Goal: Navigation & Orientation: Find specific page/section

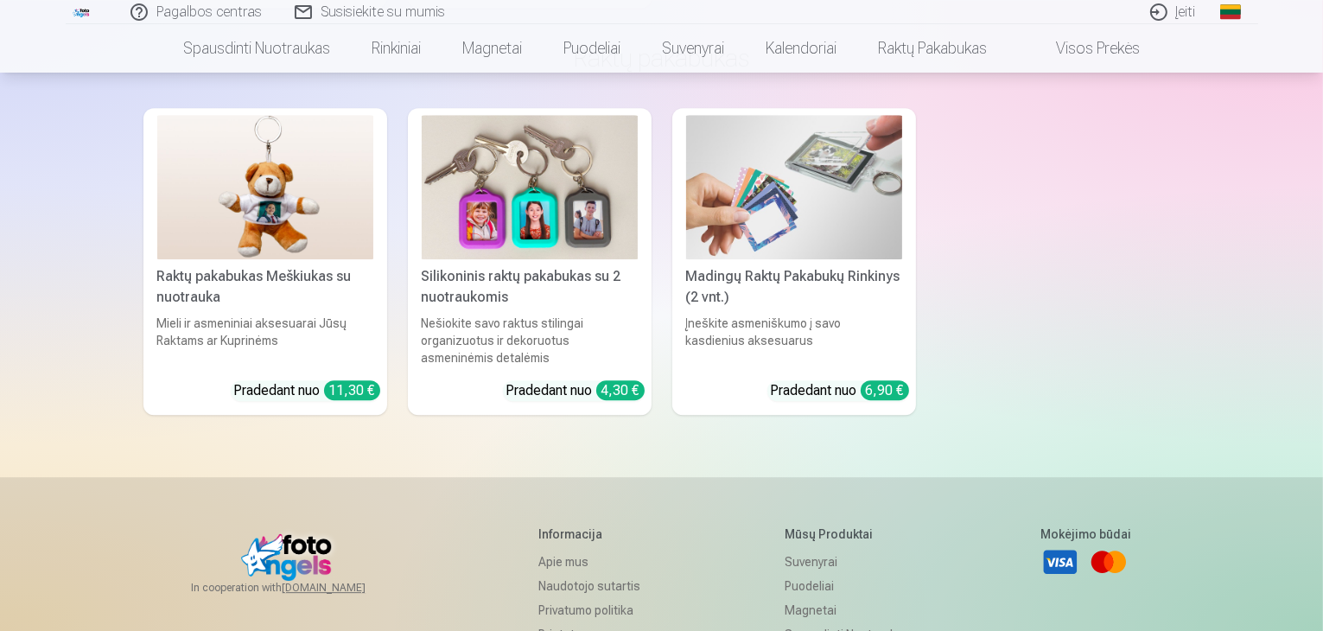
scroll to position [5318, 0]
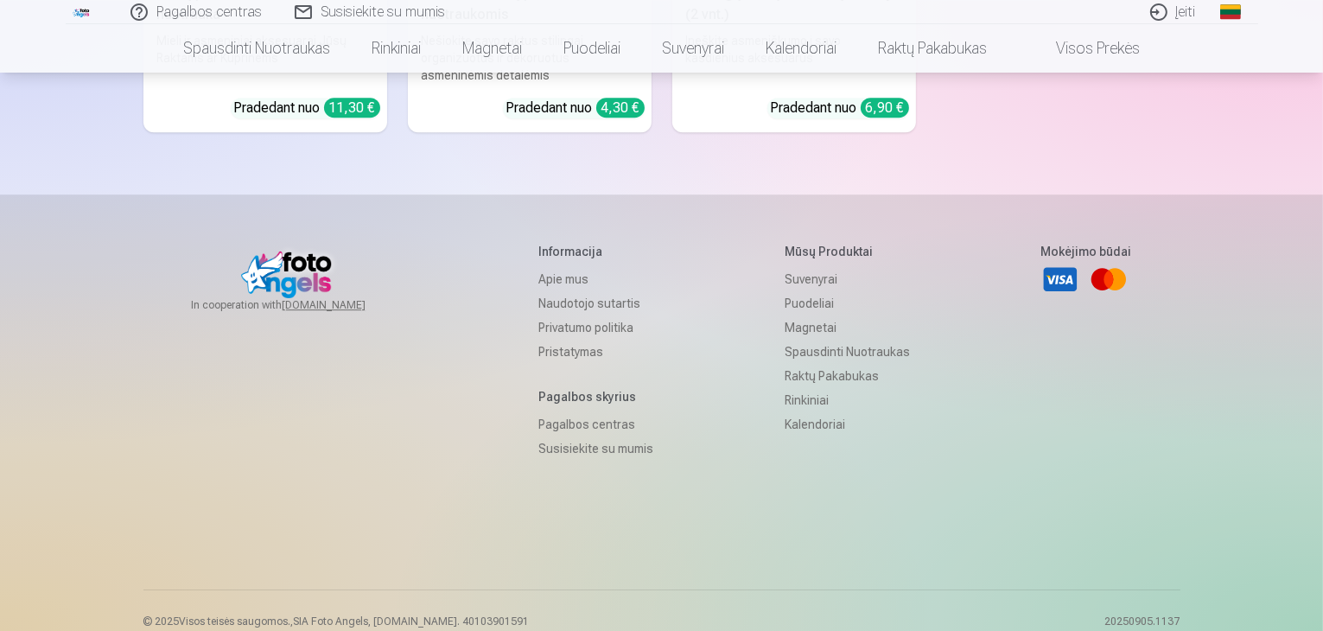
click at [552, 315] on link "Privatumo politika" at bounding box center [595, 327] width 115 height 24
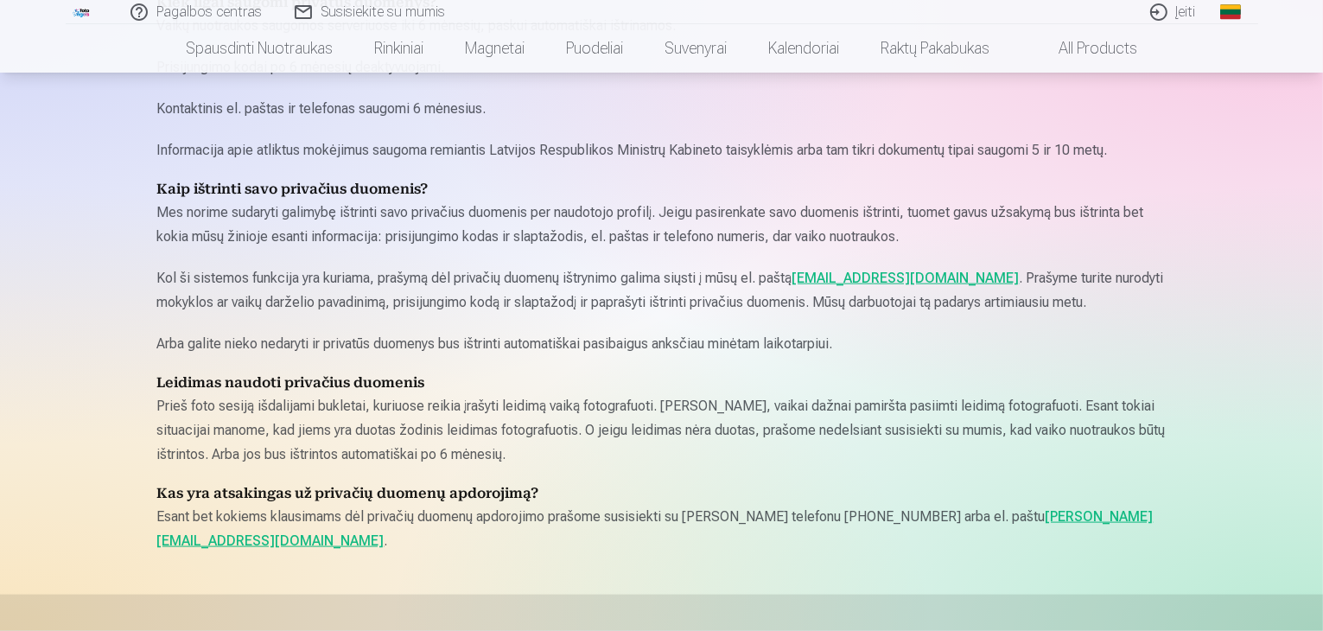
scroll to position [2592, 0]
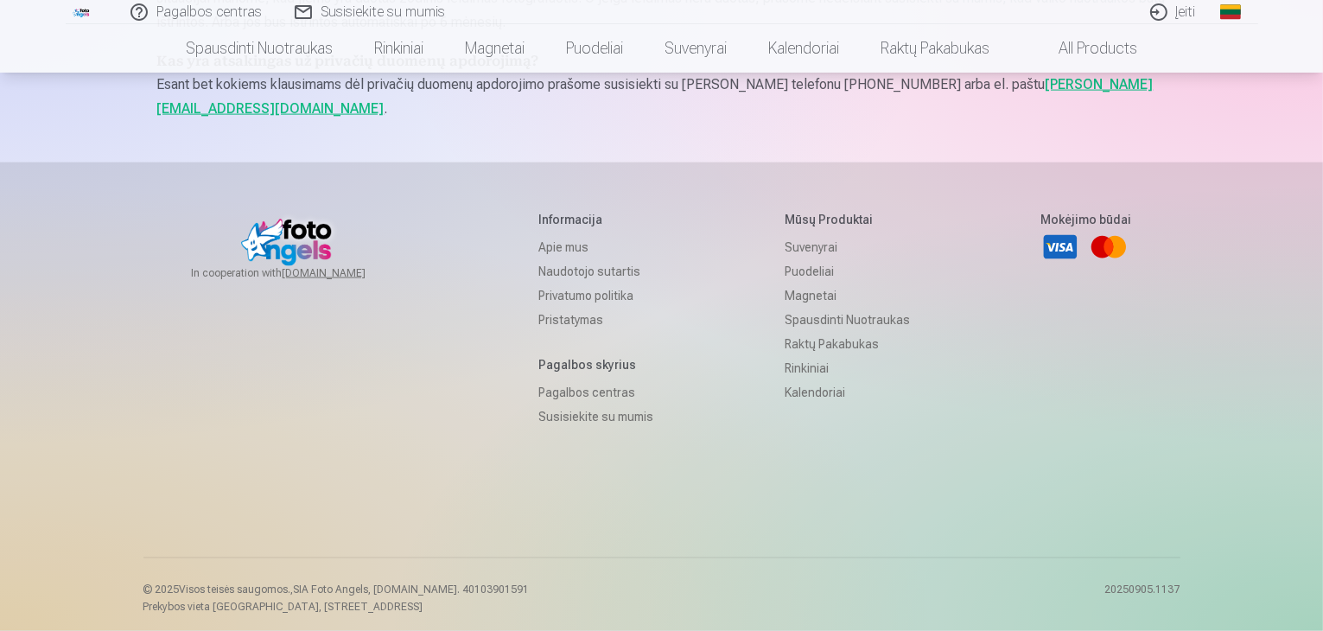
click at [556, 273] on link "Naudotojo sutartis" at bounding box center [595, 271] width 115 height 24
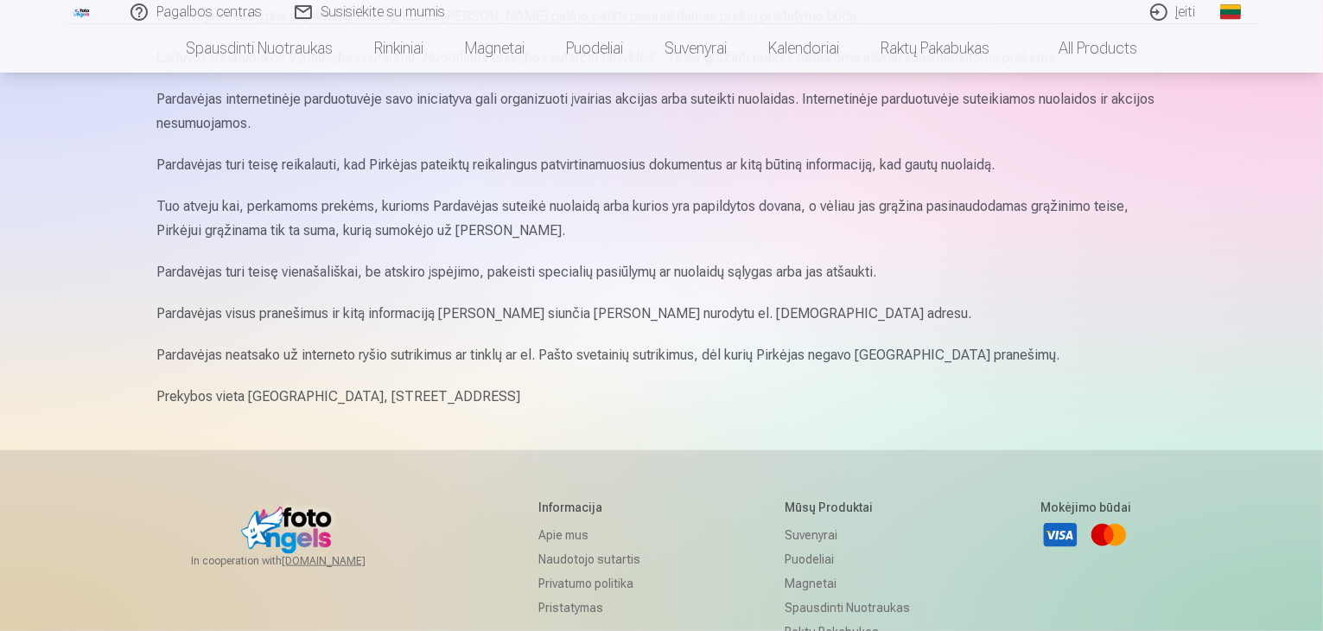
scroll to position [2073, 0]
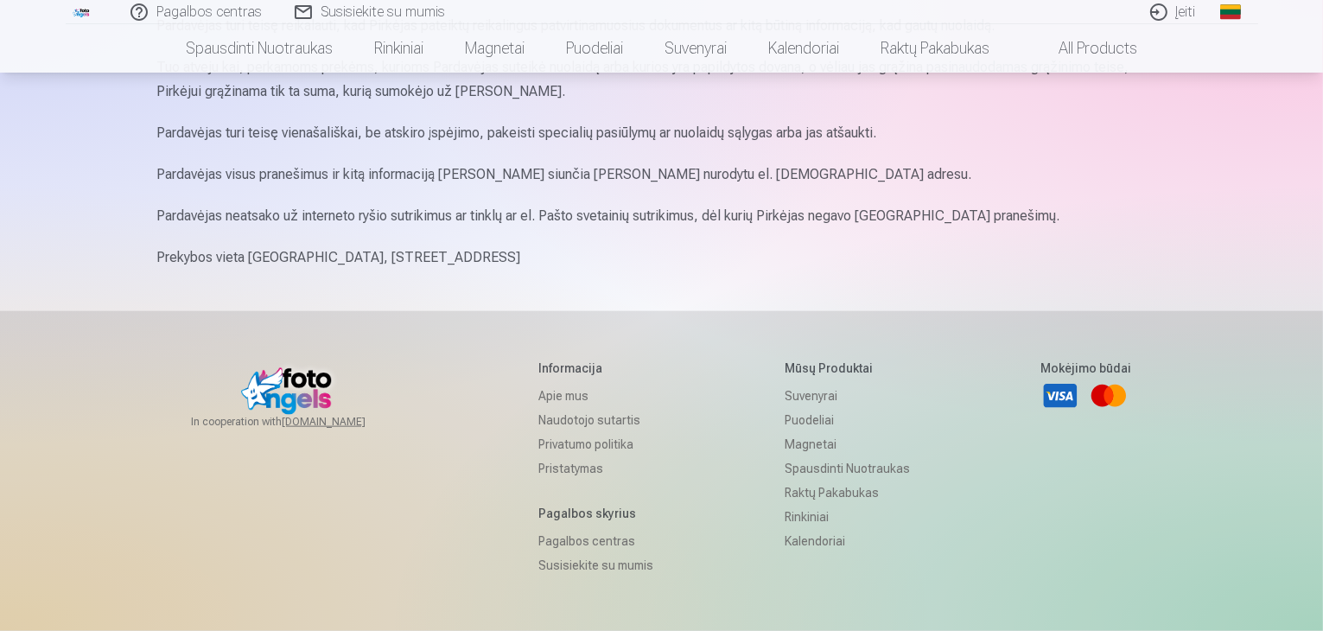
click at [570, 446] on link "Privatumo politika" at bounding box center [595, 444] width 115 height 24
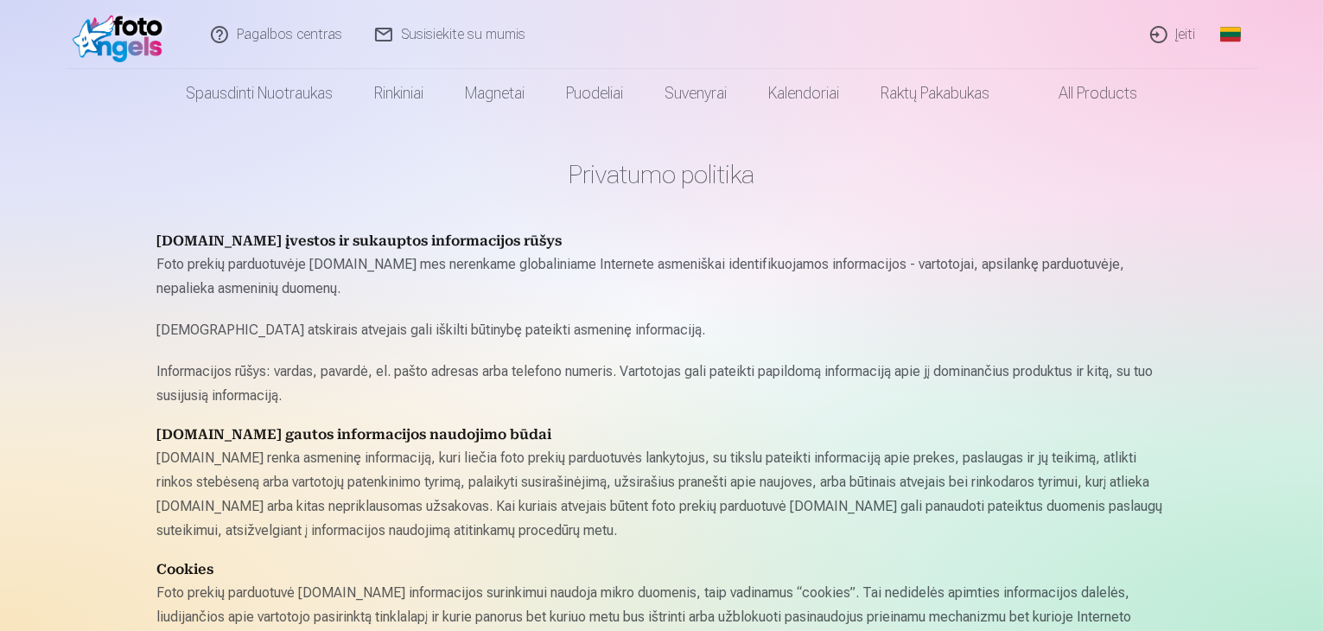
click at [1167, 32] on link "Įeiti" at bounding box center [1173, 34] width 79 height 69
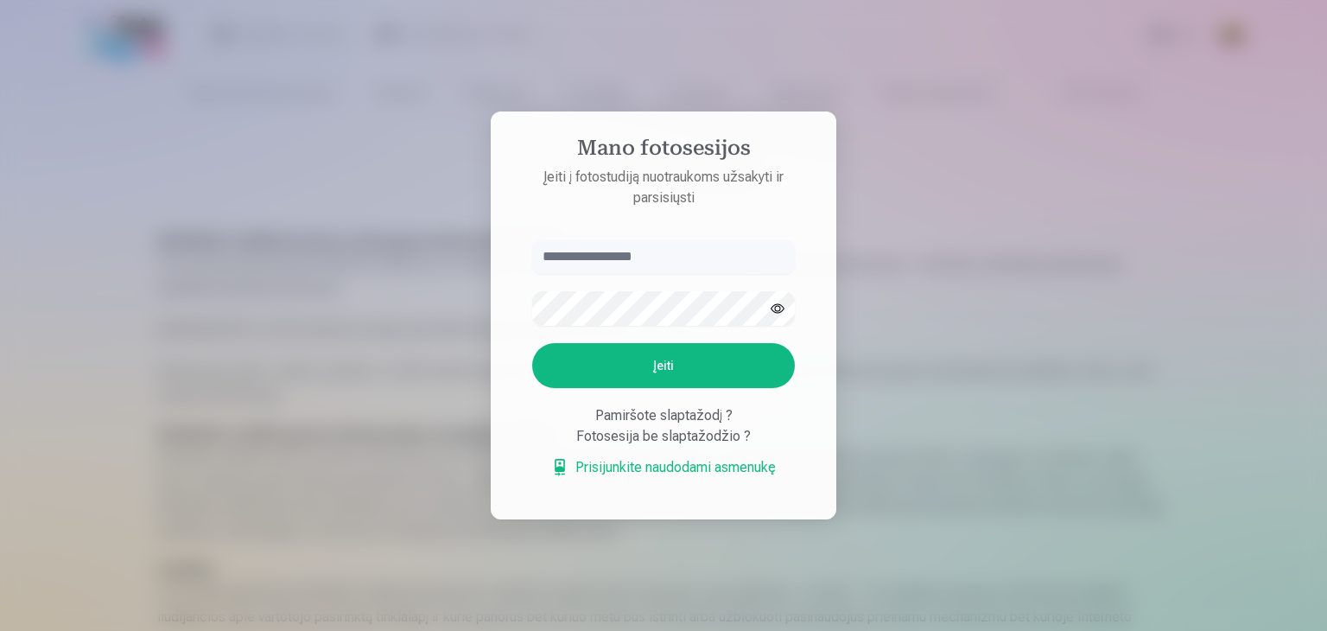
click at [985, 191] on div at bounding box center [663, 315] width 1327 height 631
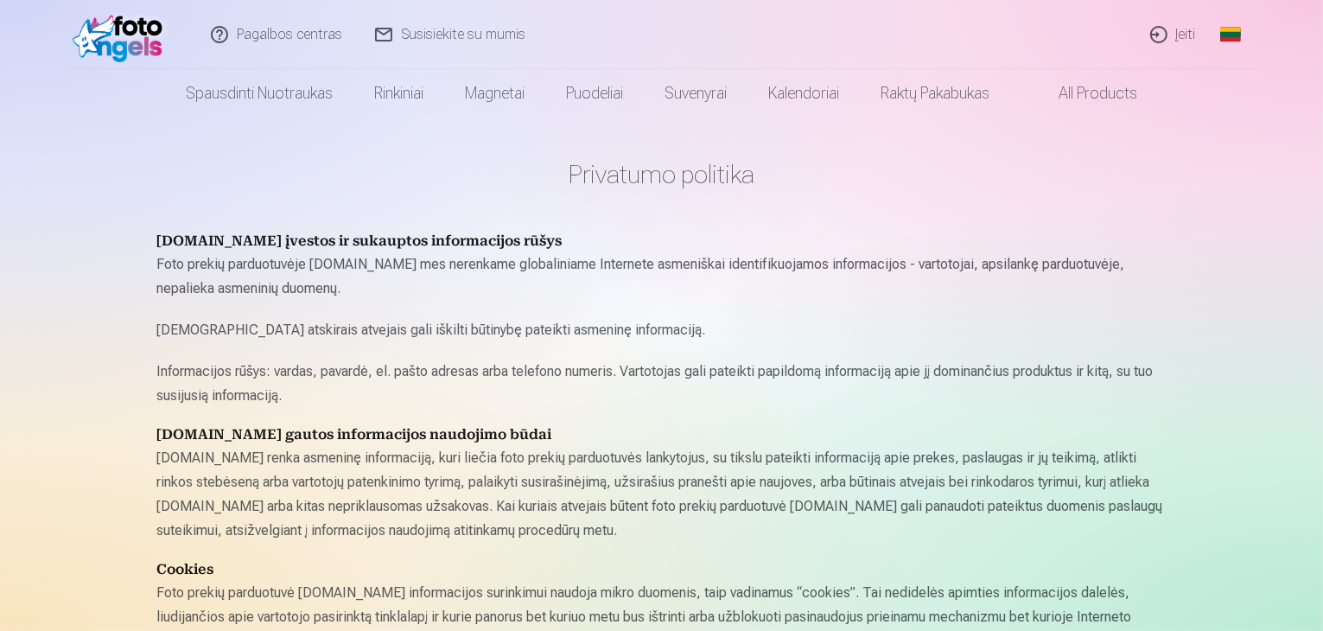
click at [428, 34] on link "Susisiekite su mumis" at bounding box center [450, 34] width 183 height 69
click at [1182, 36] on link "Įeiti" at bounding box center [1173, 34] width 79 height 69
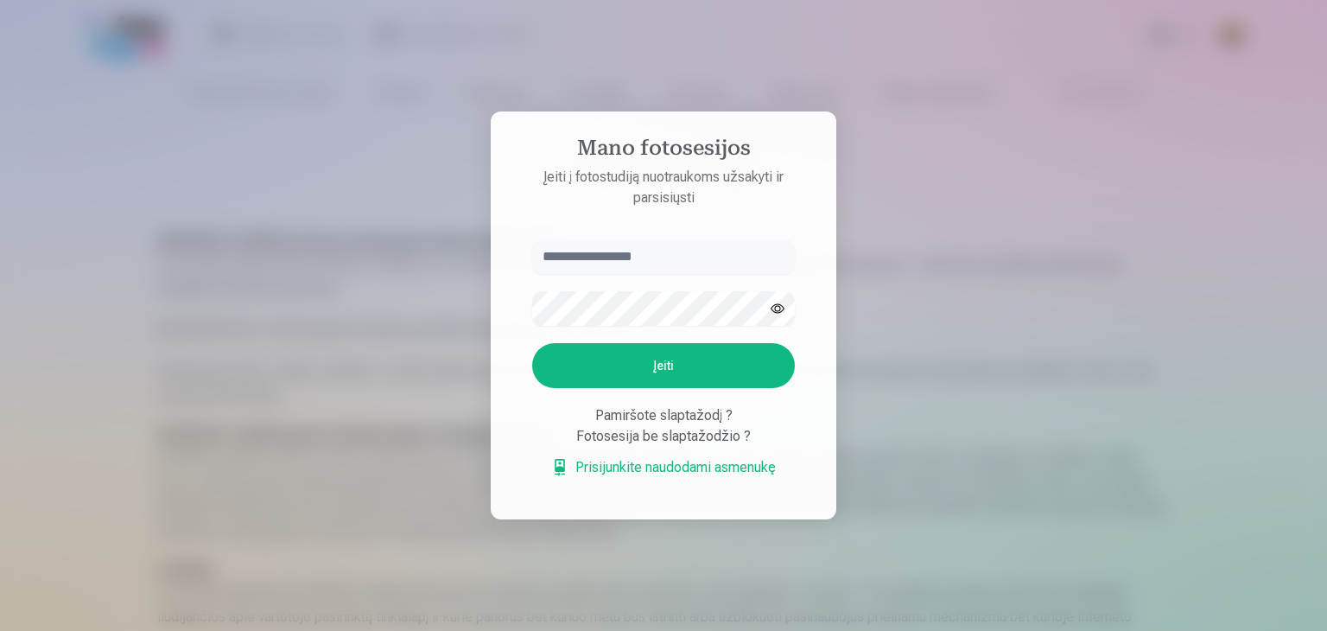
click at [641, 467] on link "Prisijunkite naudodami asmenukę" at bounding box center [663, 467] width 225 height 21
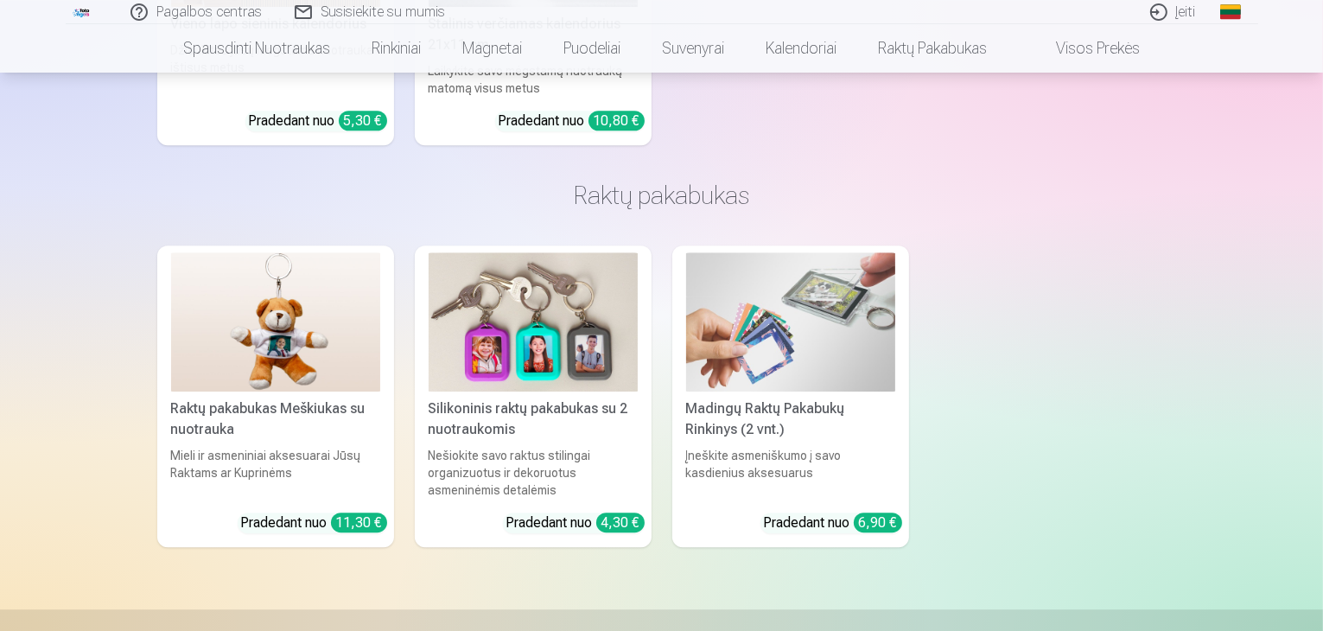
scroll to position [5257, 0]
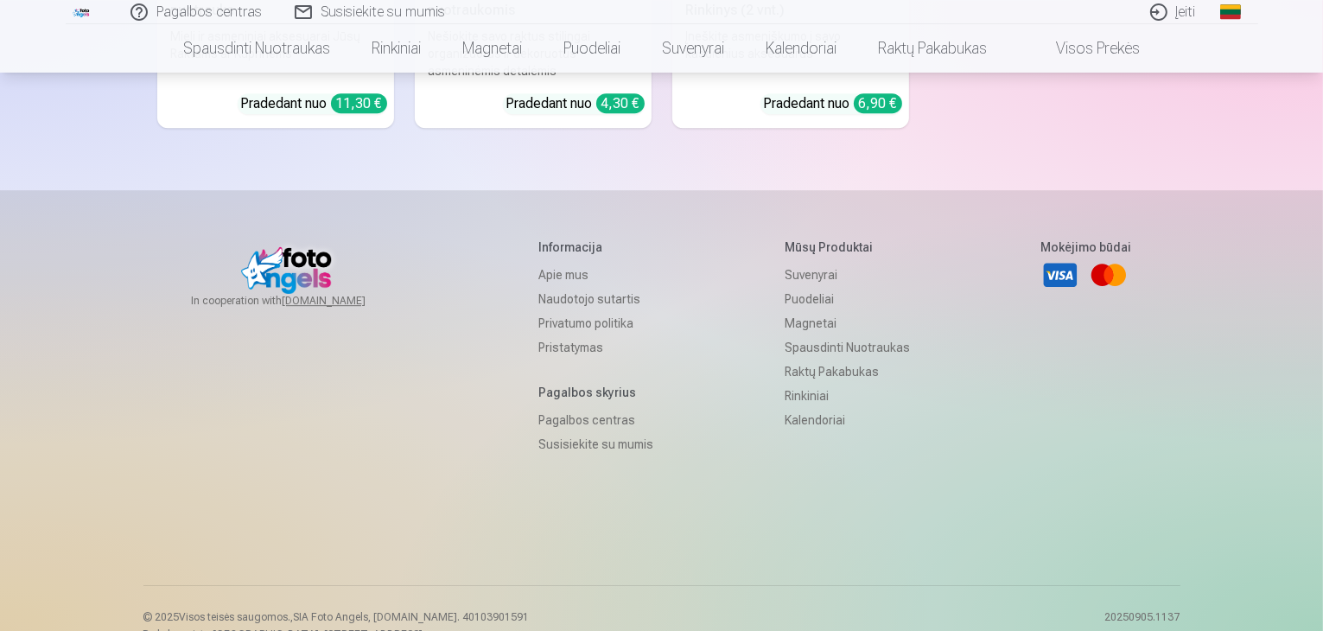
click at [542, 263] on link "Apie mus" at bounding box center [595, 275] width 115 height 24
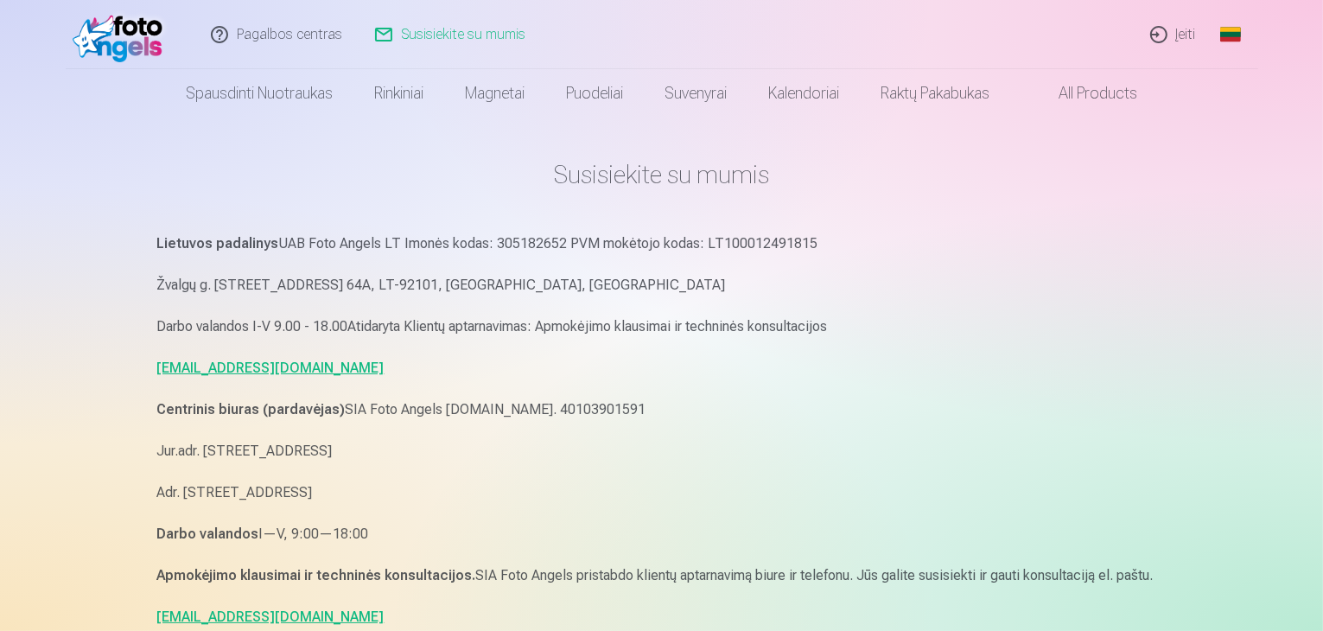
click at [418, 35] on link "Susisiekite su mumis" at bounding box center [450, 34] width 183 height 69
click at [206, 365] on link "[EMAIL_ADDRESS][DOMAIN_NAME]" at bounding box center [270, 367] width 227 height 16
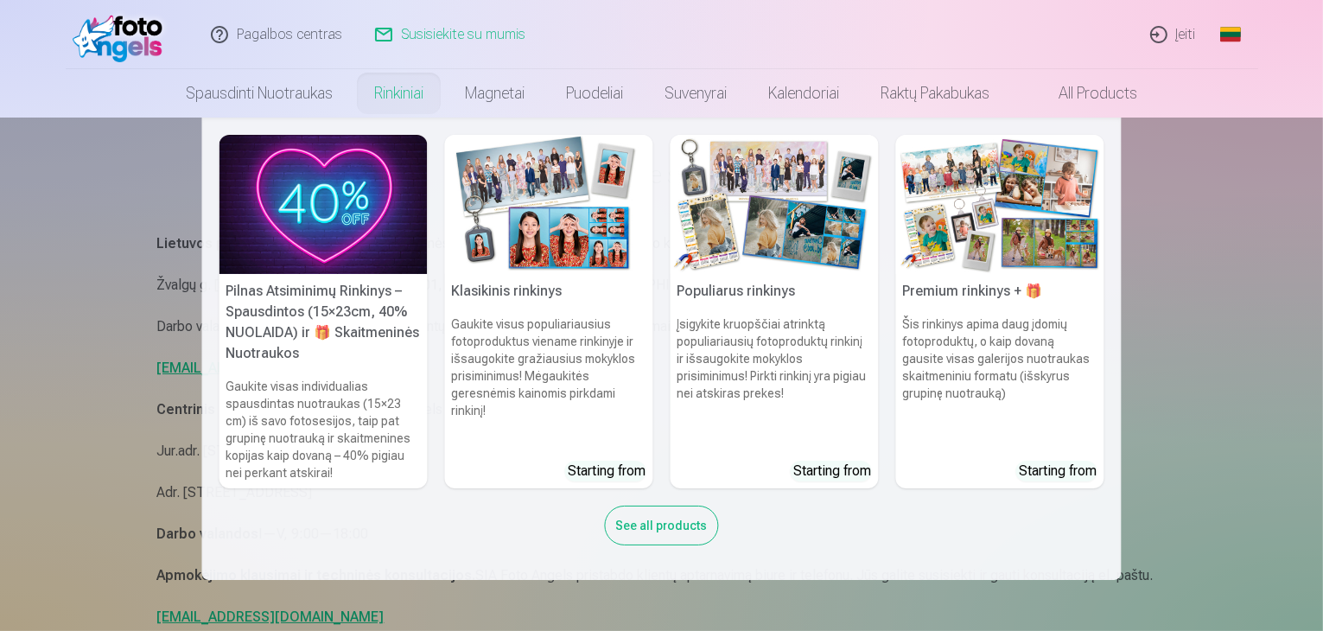
click at [1203, 321] on nav "Pilnas Atsiminimų Rinkinys – Spausdintos (15×23cm, 40% NUOLAIDA) ir 🎁 Skaitmeni…" at bounding box center [661, 348] width 1323 height 462
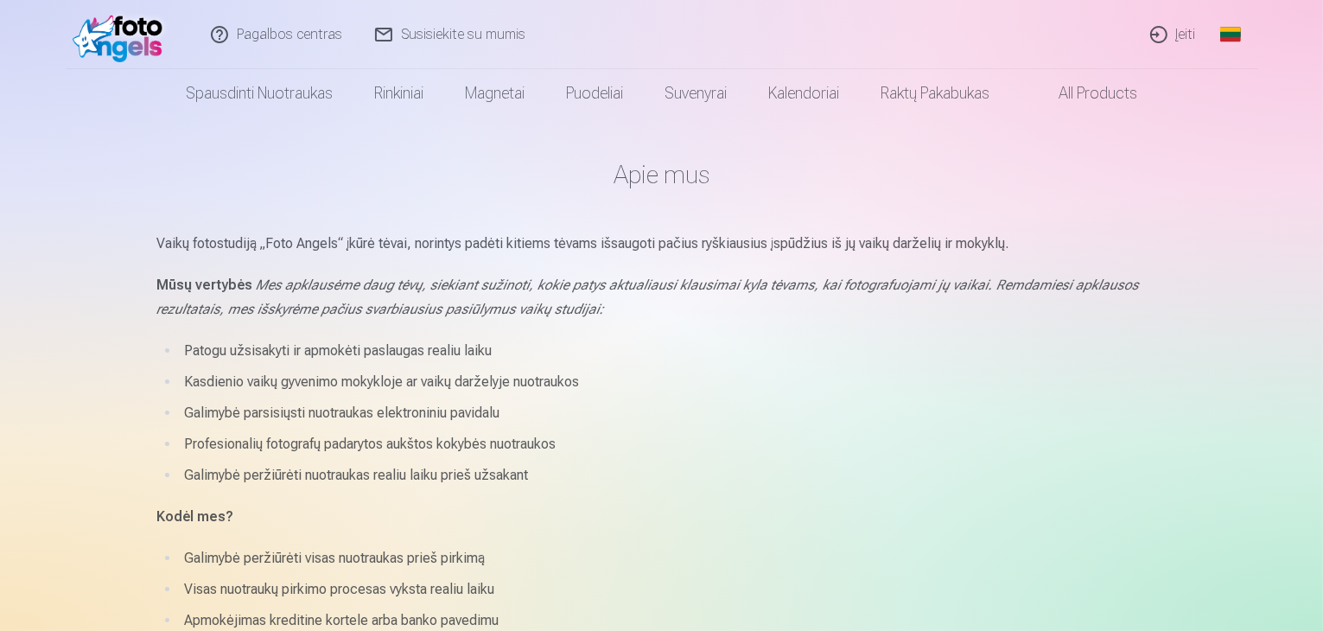
click at [1236, 35] on link "Global" at bounding box center [1230, 34] width 35 height 69
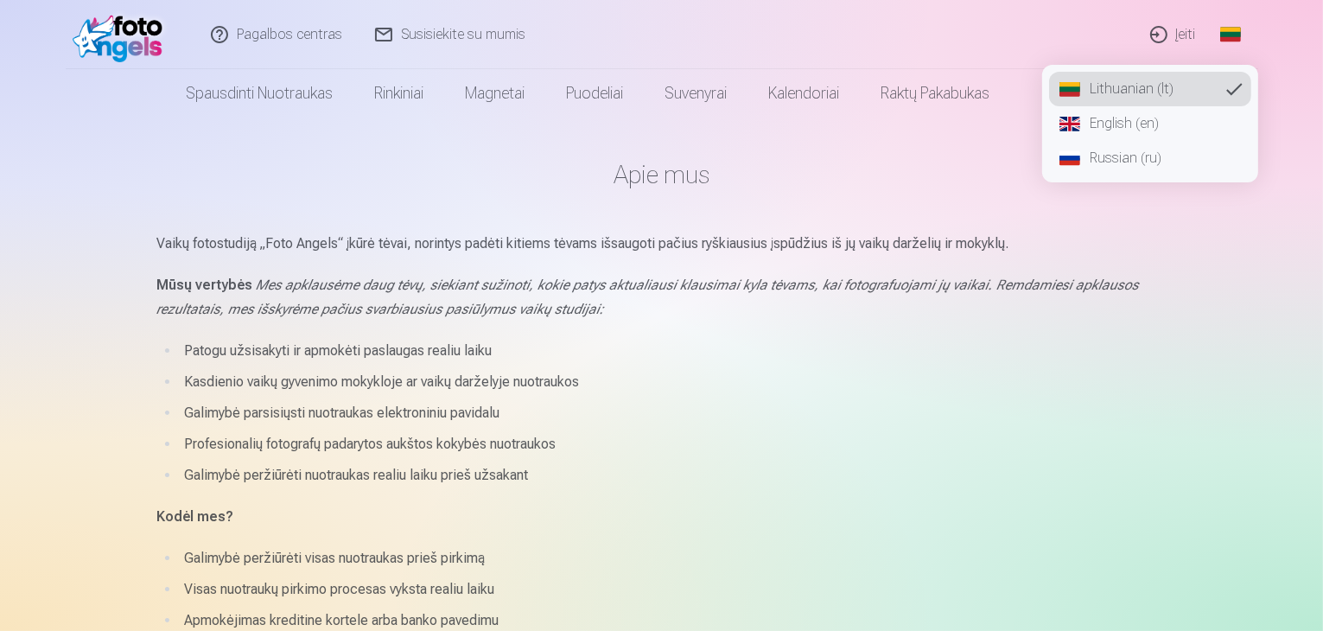
click at [1163, 29] on link "Įeiti" at bounding box center [1173, 34] width 79 height 69
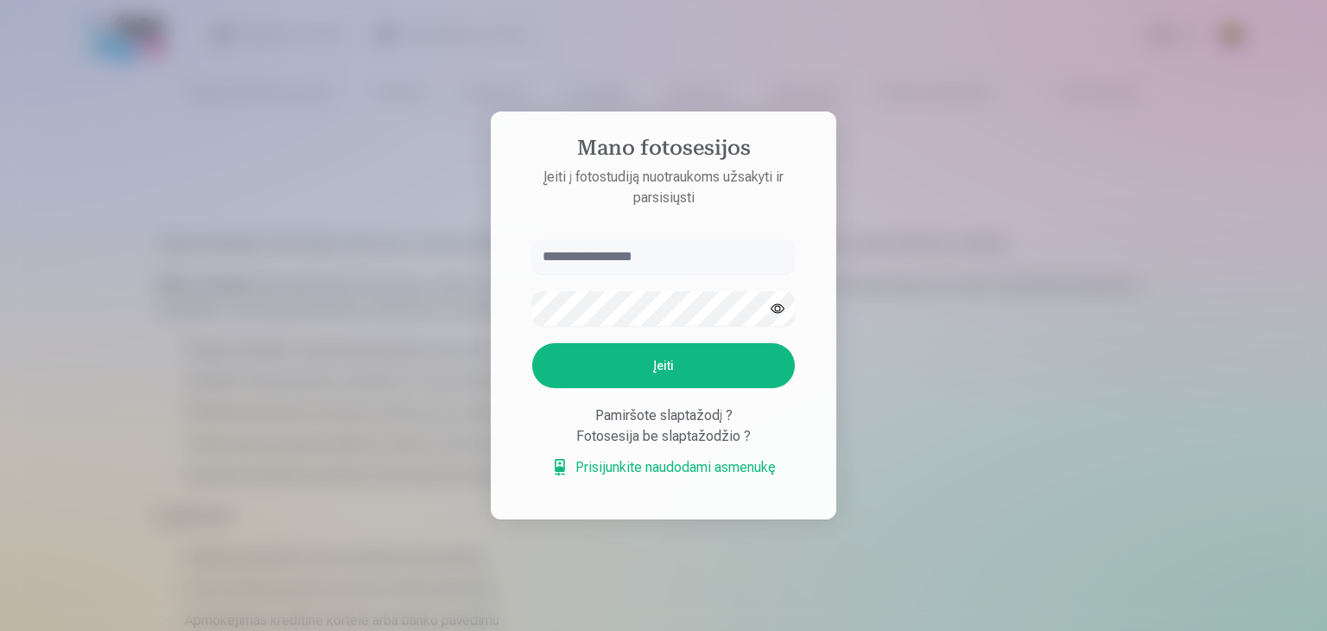
click at [646, 442] on div "Fotosesija be slaptažodžio ?" at bounding box center [663, 436] width 263 height 21
click at [644, 435] on div "Fotosesija be slaptažodžio ?" at bounding box center [663, 436] width 263 height 21
click at [624, 470] on link "Prisijunkite naudodami asmenukę" at bounding box center [663, 467] width 225 height 21
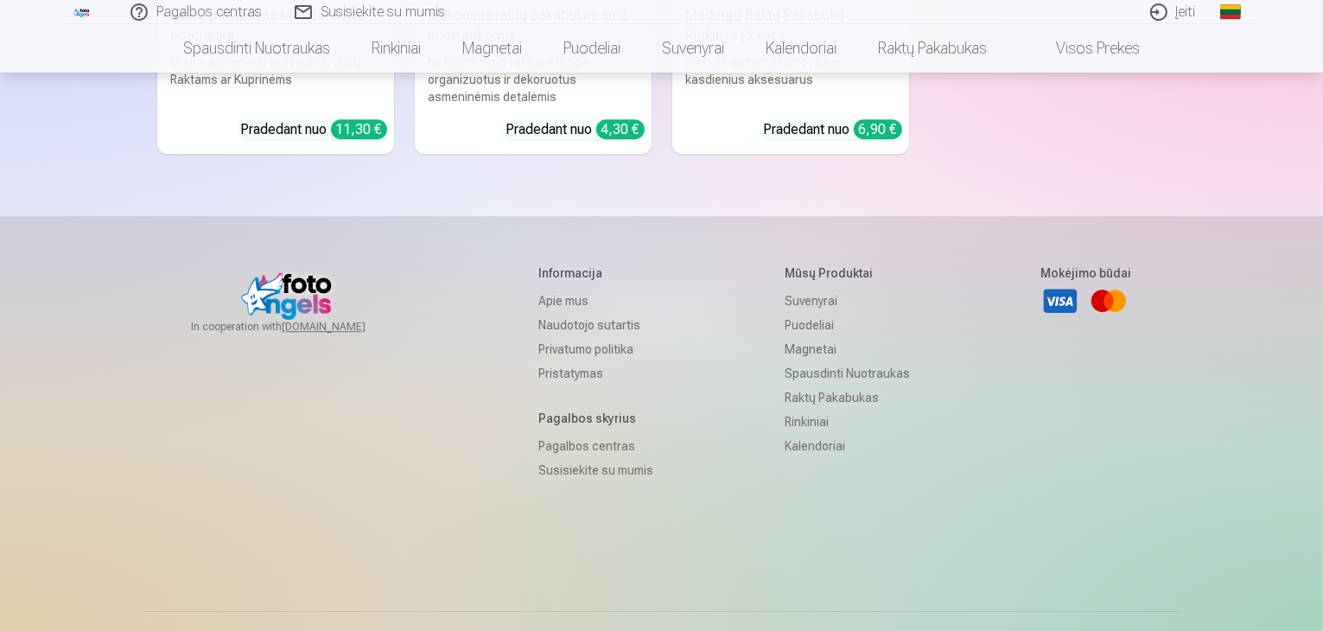
scroll to position [5257, 0]
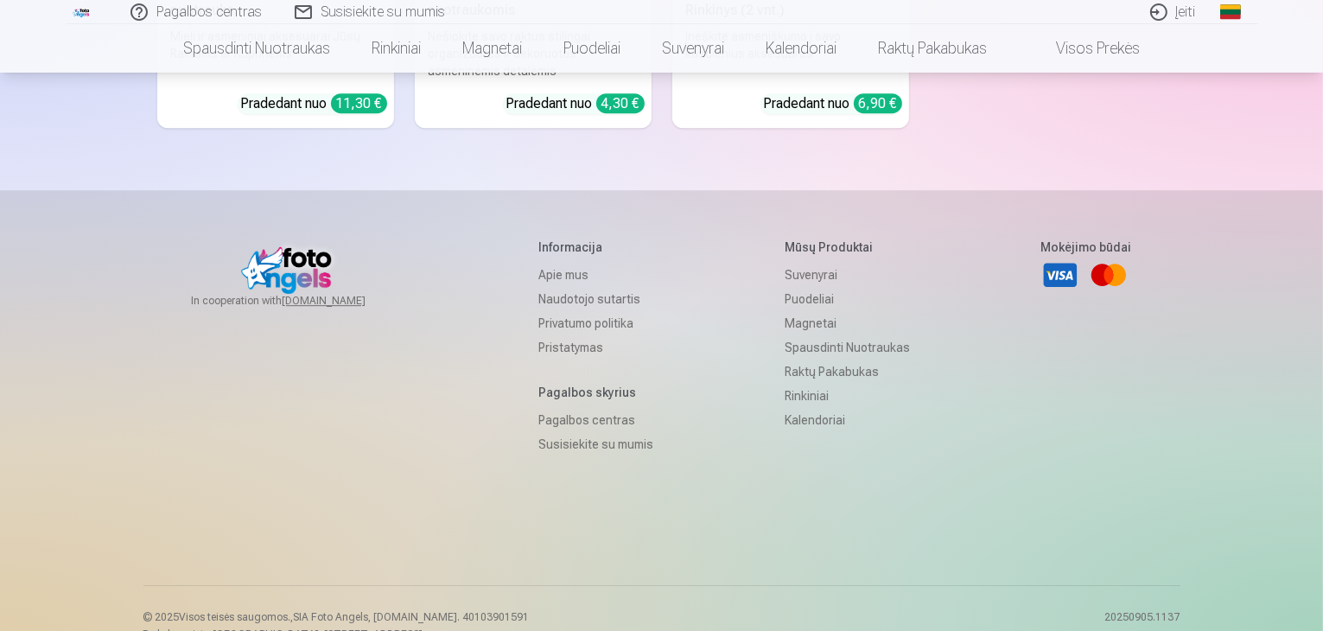
click at [553, 432] on link "Susisiekite su mumis" at bounding box center [595, 444] width 115 height 24
